Goal: Task Accomplishment & Management: Manage account settings

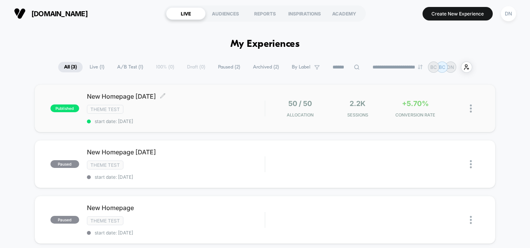
click at [170, 112] on div "Theme Test" at bounding box center [176, 109] width 178 height 9
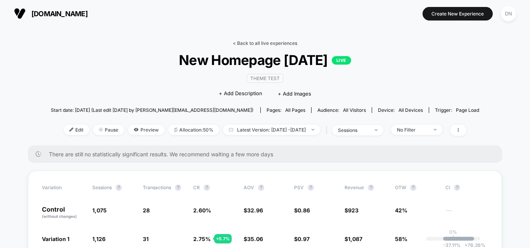
click at [266, 44] on link "< Back to all live experiences" at bounding box center [265, 43] width 64 height 6
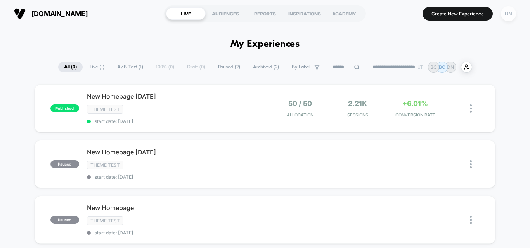
click at [509, 17] on div "DN" at bounding box center [507, 13] width 15 height 15
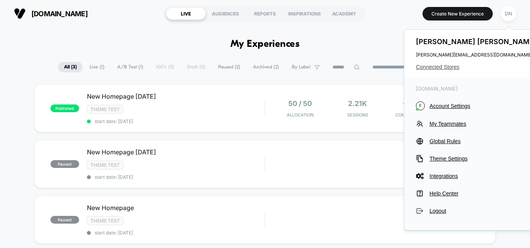
click at [446, 65] on span "Connected Stores" at bounding box center [477, 67] width 122 height 6
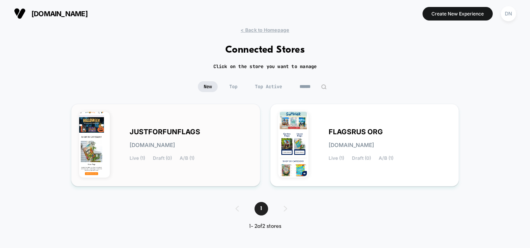
click at [157, 159] on span "Draft (0)" at bounding box center [162, 158] width 19 height 5
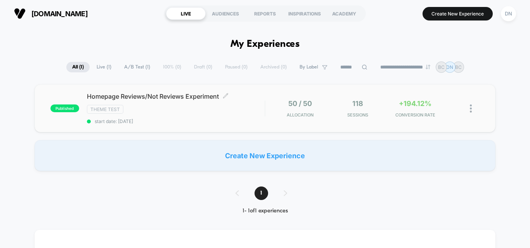
click at [239, 110] on div "Theme Test" at bounding box center [176, 109] width 178 height 9
